Goal: Use online tool/utility: Utilize a website feature to perform a specific function

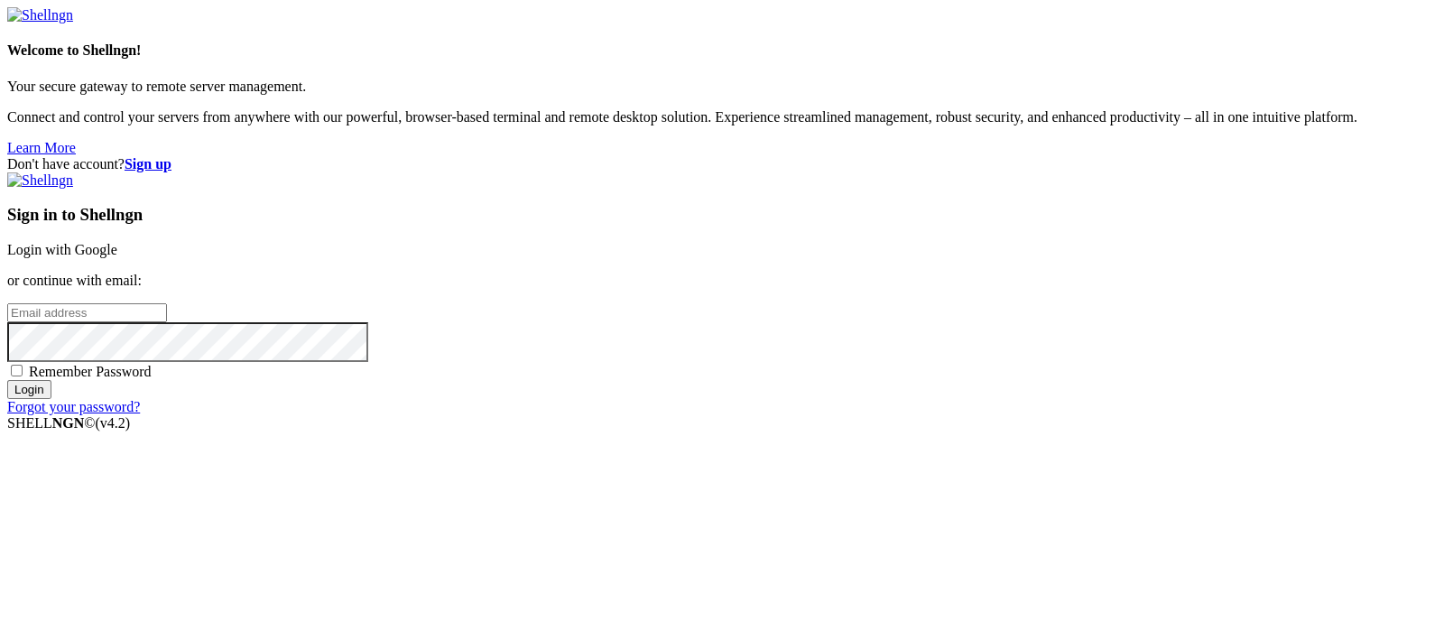
click at [117, 242] on link "Login with Google" at bounding box center [62, 249] width 110 height 15
